Goal: Information Seeking & Learning: Learn about a topic

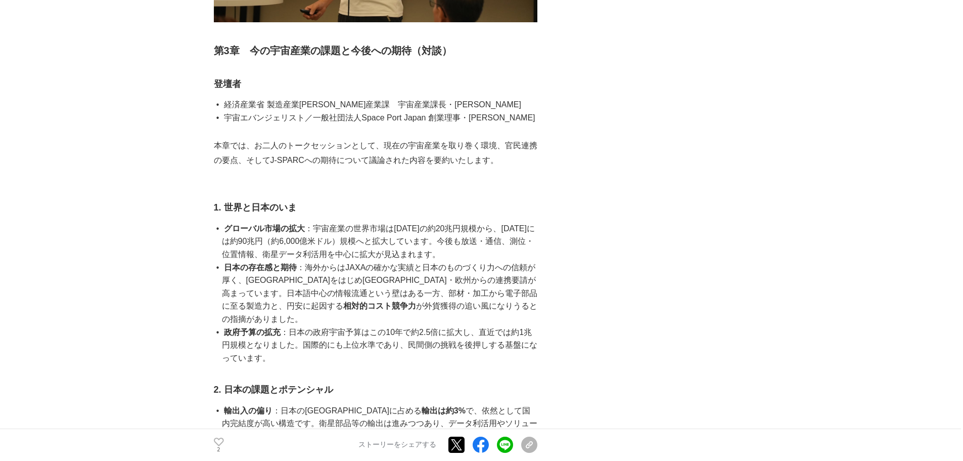
scroll to position [2680, 0]
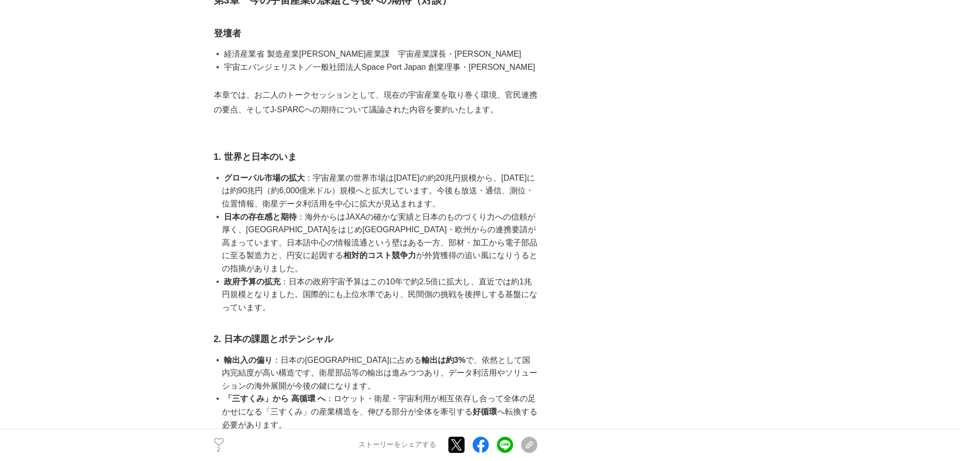
drag, startPoint x: 340, startPoint y: 221, endPoint x: 497, endPoint y: 339, distance: 195.7
click at [497, 314] on ul "グローバル市場の拡大 ：宇宙産業の世界市場は[DATE]の約20兆円規模から、[DATE]には約90兆円（約6,000億米ドル）規模へと拡大しています。今後も…" at bounding box center [376, 242] width 324 height 143
click at [497, 314] on li "政府予算の拡充 ：日本の政府宇宙予算はこの10年で約2.5倍に拡大し、直近では約1兆円規模となりました。国際的にも上位水準であり、民間側の挑戦を後押しする基盤…" at bounding box center [380, 294] width 316 height 39
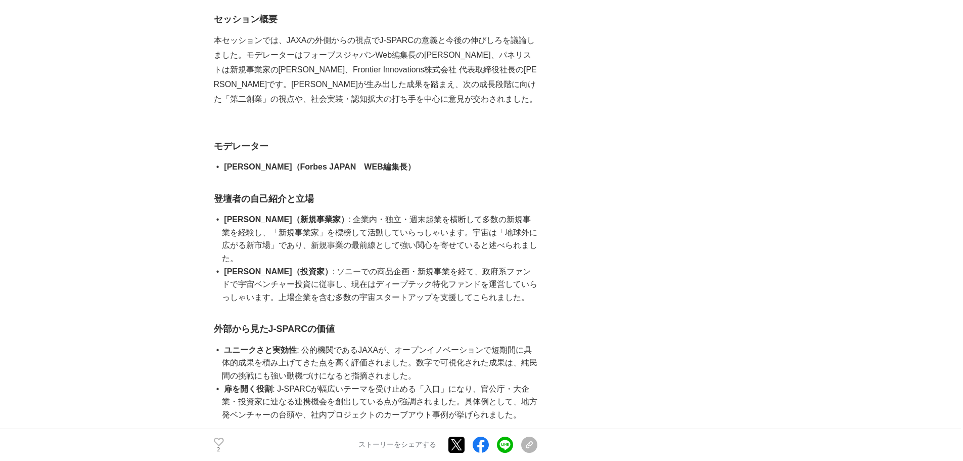
scroll to position [3843, 0]
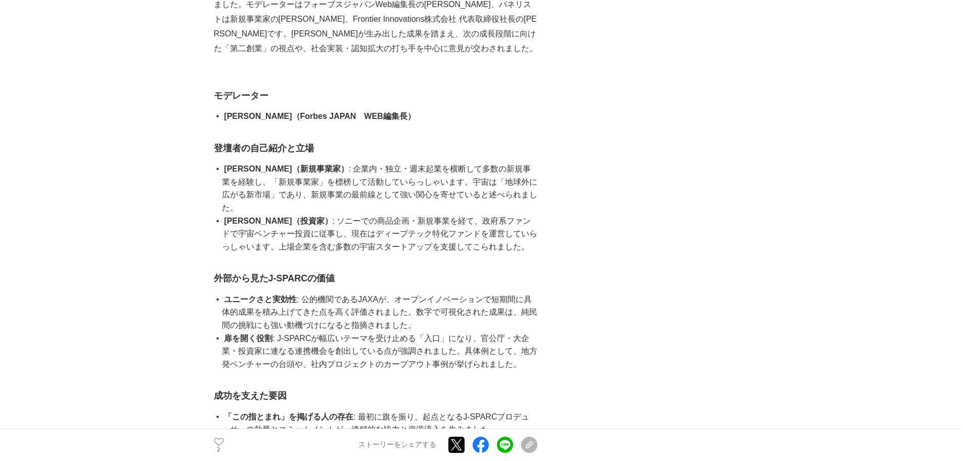
drag, startPoint x: 324, startPoint y: 201, endPoint x: 534, endPoint y: 224, distance: 211.6
click at [534, 214] on li "[PERSON_NAME]（新規事業家） : 企業内・独立・週末起業を横断して多数の新規事業を経験し、「新規事業家」を標榜して活動していらっしゃいます。宇宙は…" at bounding box center [380, 188] width 316 height 52
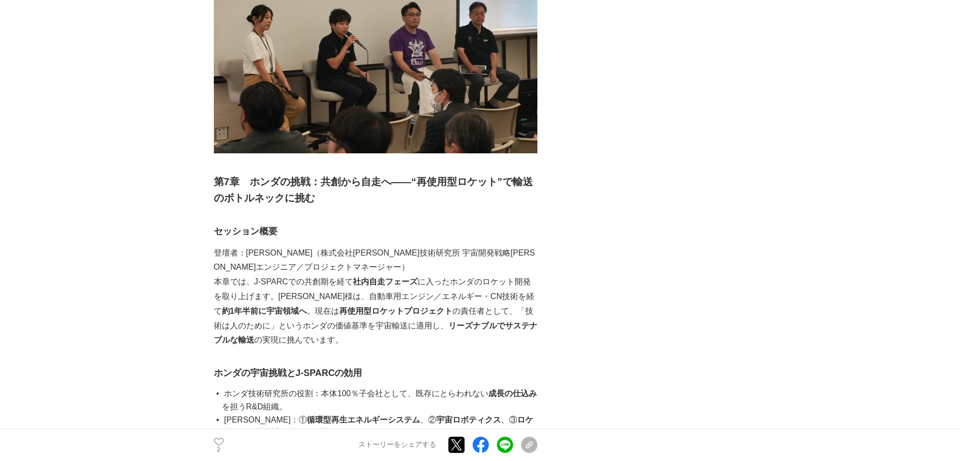
scroll to position [8091, 0]
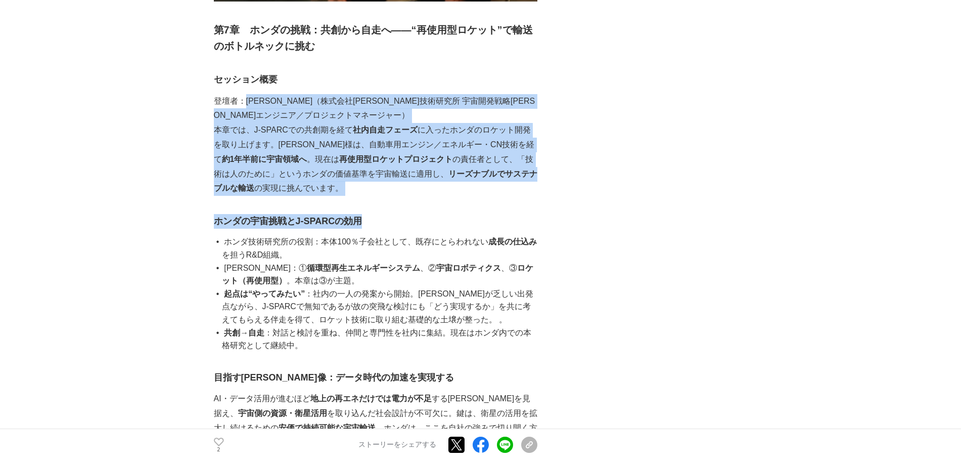
drag, startPoint x: 242, startPoint y: 101, endPoint x: 436, endPoint y: 205, distance: 220.1
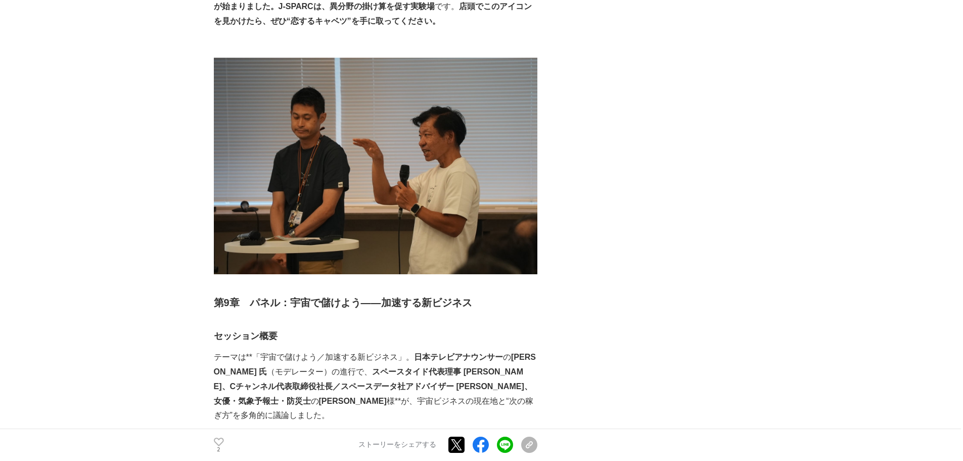
scroll to position [10467, 0]
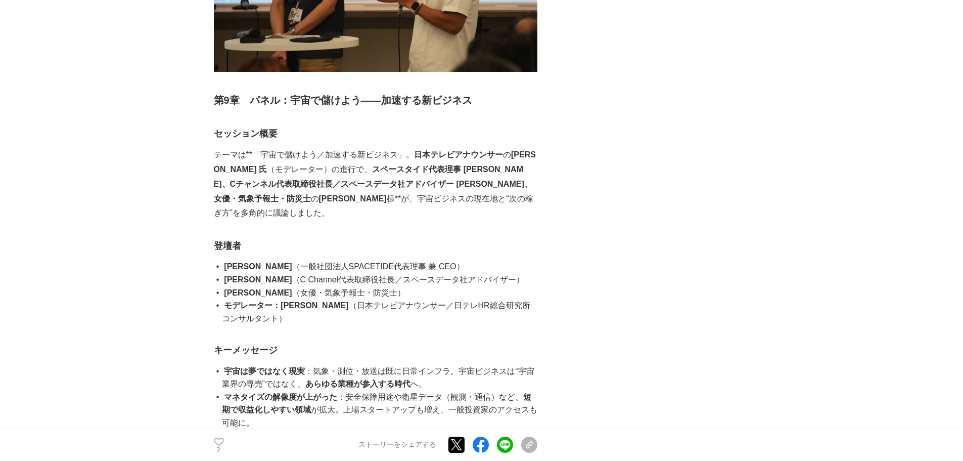
drag, startPoint x: 374, startPoint y: 108, endPoint x: 499, endPoint y: 158, distance: 134.1
click at [499, 158] on p "テーマは**「宇宙で儲けよう／加速する新ビジネス」。 日本テレビアナウンサー の [PERSON_NAME] 氏 （モデレーター）の進行で、 スペースタイド代…" at bounding box center [376, 184] width 324 height 73
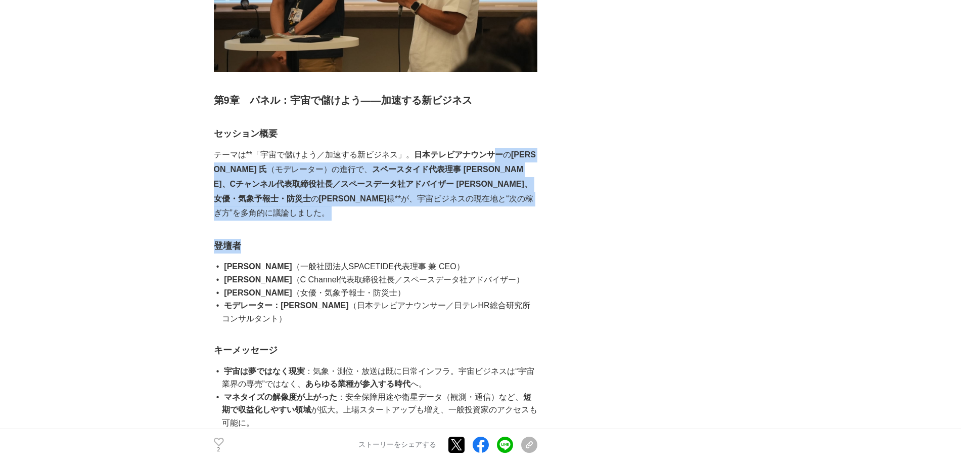
drag, startPoint x: 496, startPoint y: 179, endPoint x: 489, endPoint y: 101, distance: 78.7
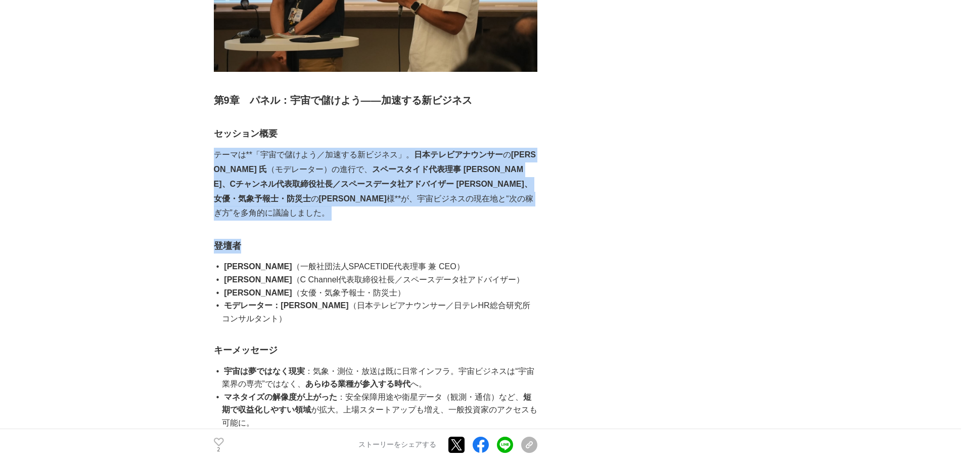
click at [489, 126] on h3 "セッション概要" at bounding box center [376, 133] width 324 height 15
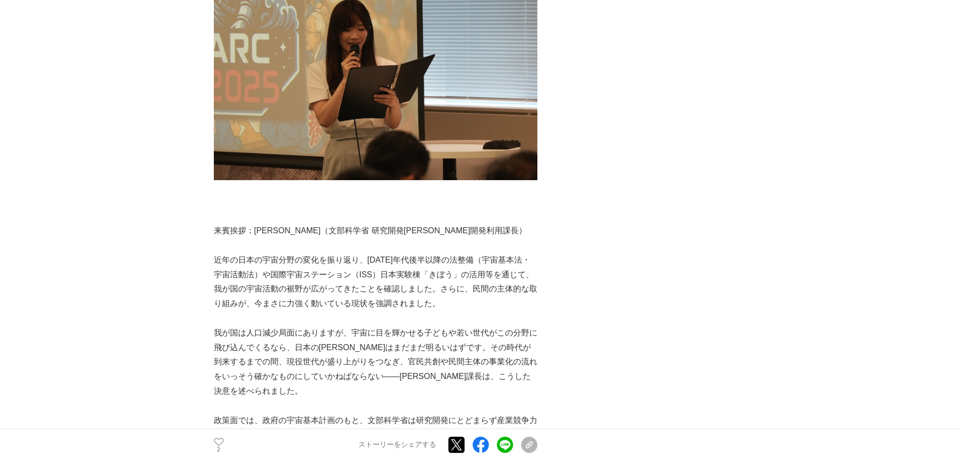
scroll to position [0, 0]
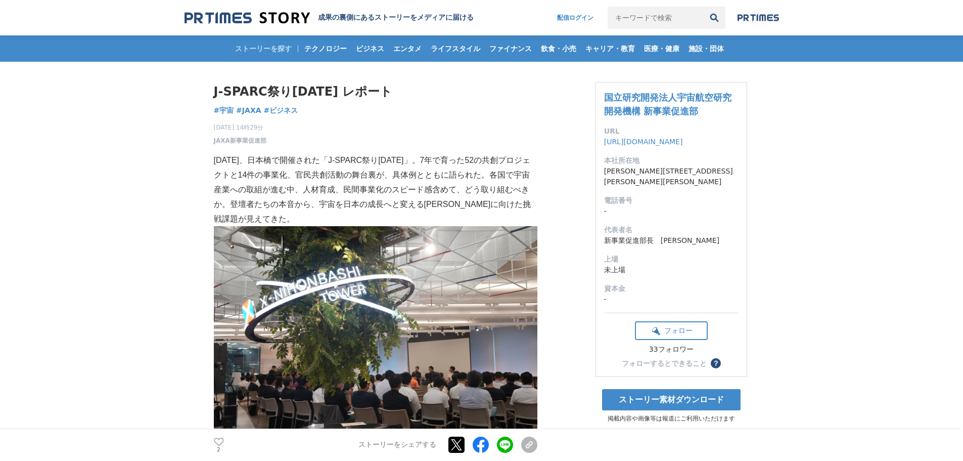
click at [338, 140] on div "[DATE] 14時29分 JAXA新事業促進部 2" at bounding box center [376, 132] width 324 height 26
